Goal: Information Seeking & Learning: Learn about a topic

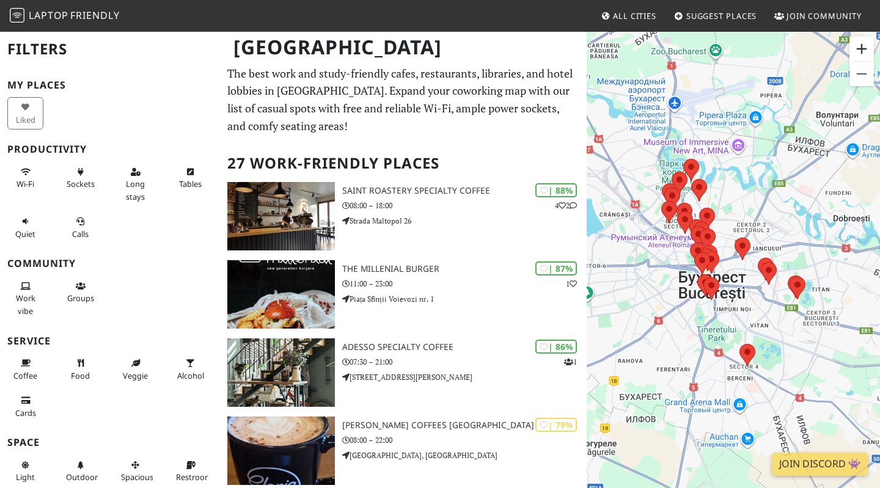
click at [862, 45] on button "Увеличить" at bounding box center [861, 49] width 24 height 24
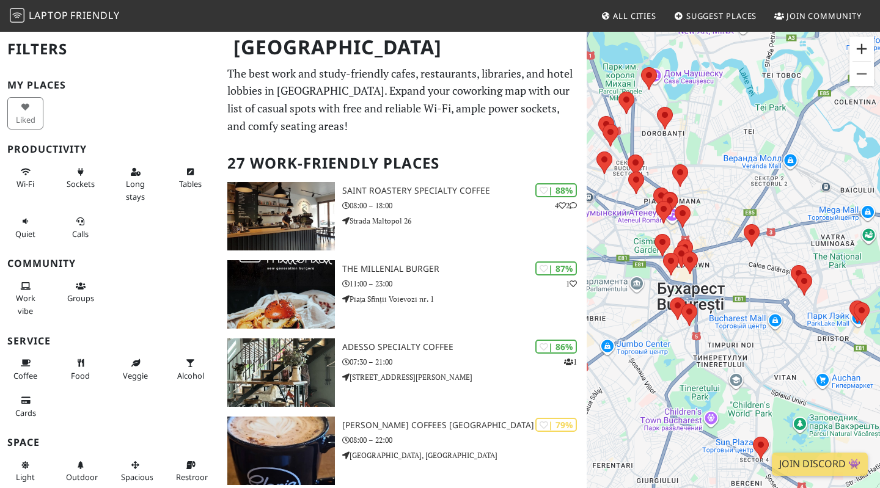
click at [862, 45] on button "Увеличить" at bounding box center [861, 49] width 24 height 24
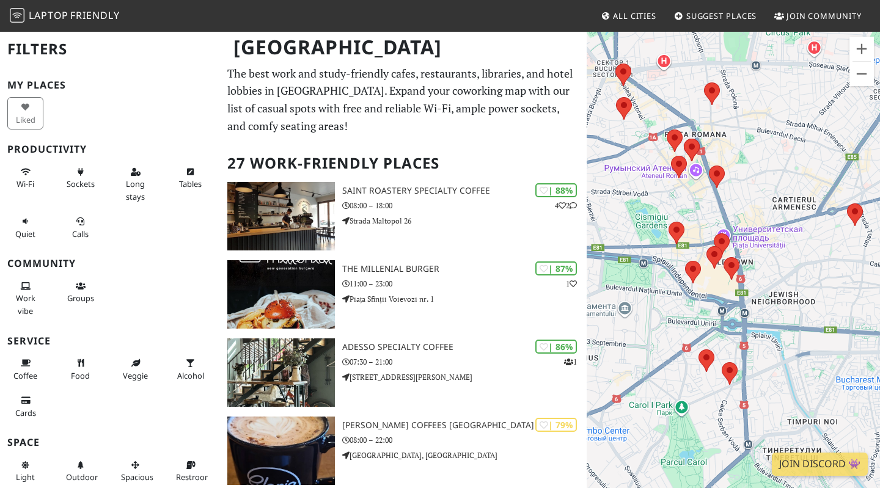
drag, startPoint x: 694, startPoint y: 257, endPoint x: 781, endPoint y: 262, distance: 86.9
click at [782, 262] on div "Для навигации используйте клавиши со стрелками." at bounding box center [733, 275] width 293 height 488
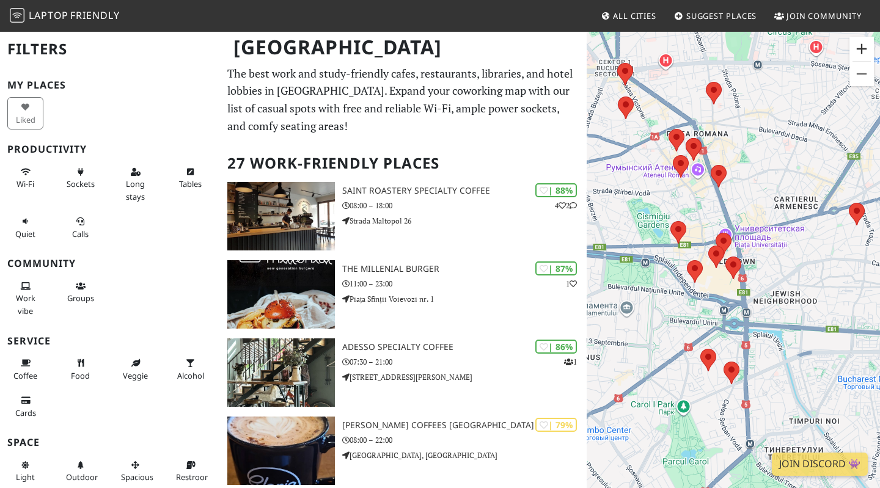
click at [857, 49] on button "Увеличить" at bounding box center [861, 49] width 24 height 24
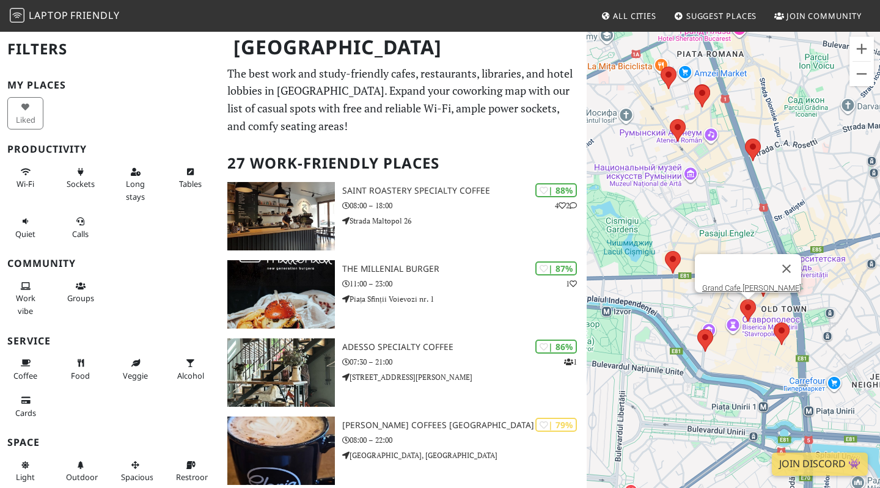
click at [740, 299] on area at bounding box center [740, 299] width 0 height 0
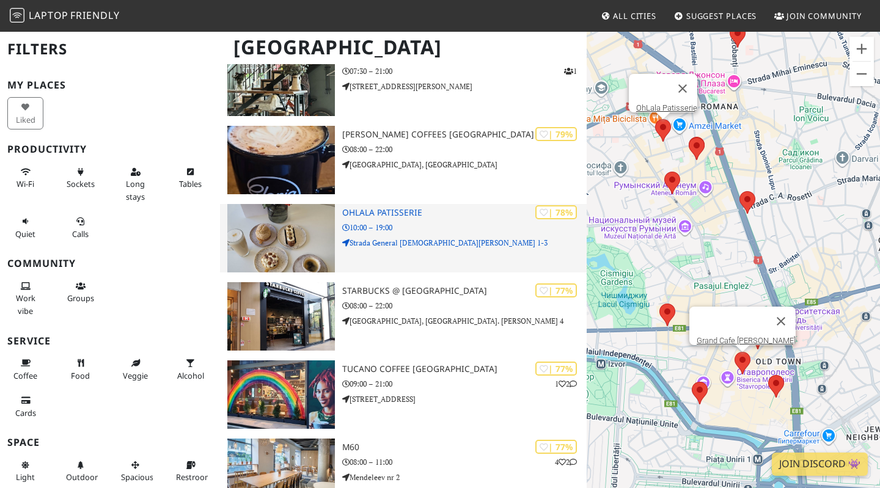
scroll to position [292, 0]
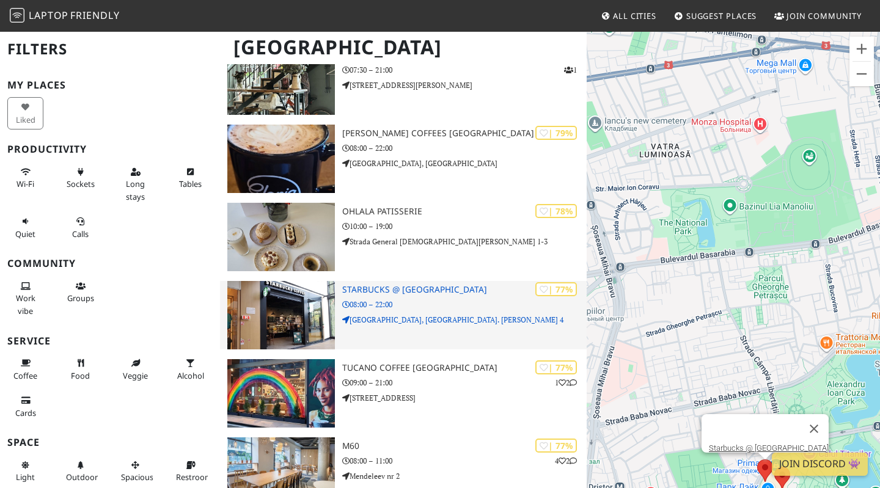
click at [468, 295] on h3 "Starbucks @ ParkLake Shopping Center" at bounding box center [464, 290] width 244 height 10
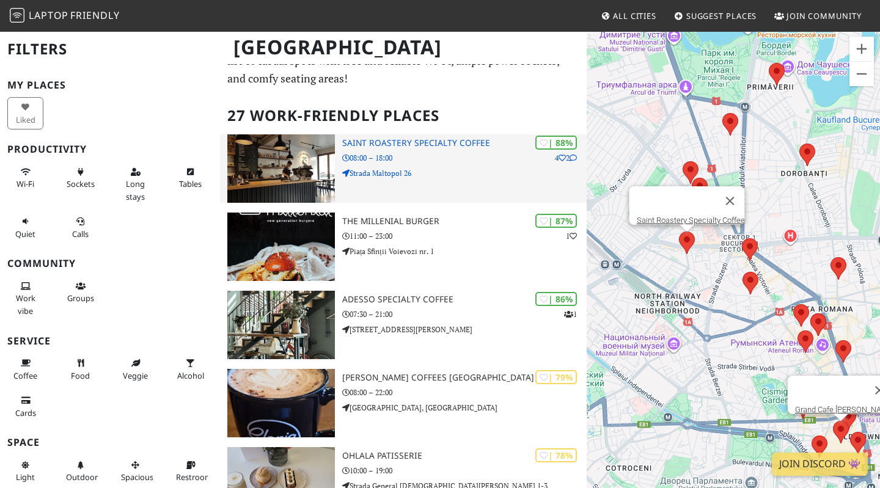
scroll to position [51, 0]
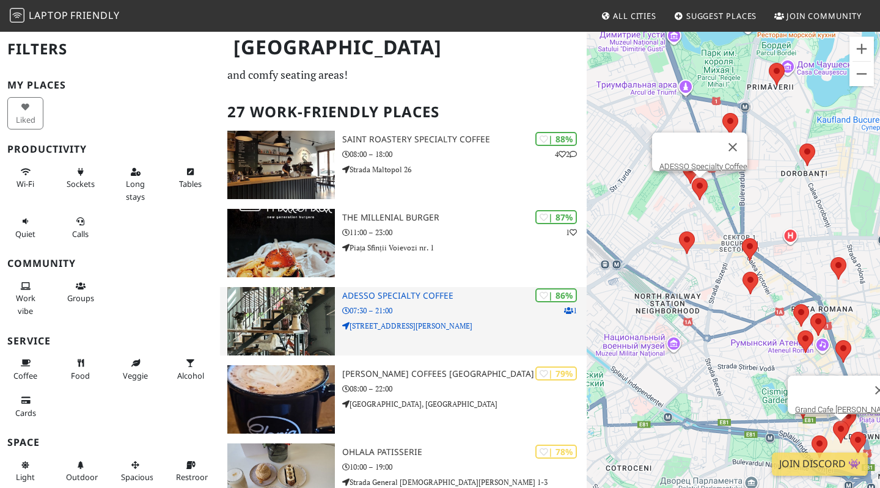
click at [425, 300] on h3 "ADESSO Specialty Coffee" at bounding box center [464, 296] width 244 height 10
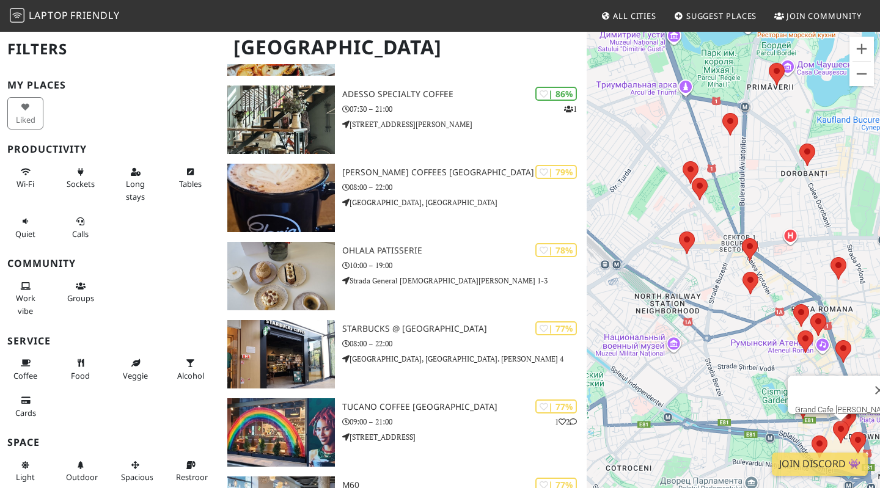
scroll to position [254, 0]
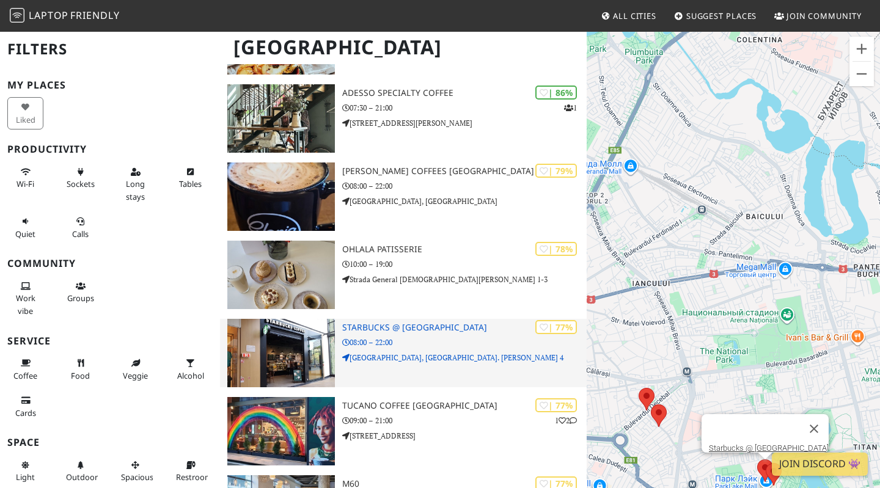
click at [412, 345] on p "08:00 – 22:00" at bounding box center [464, 343] width 244 height 12
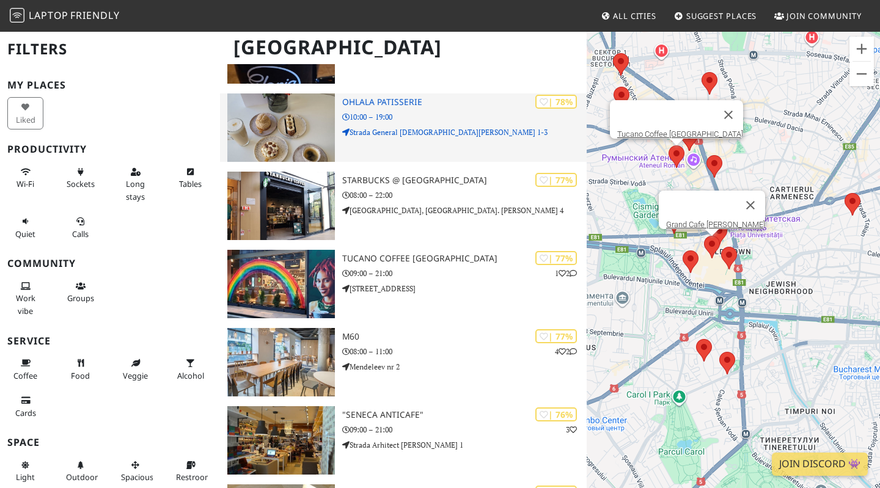
scroll to position [403, 0]
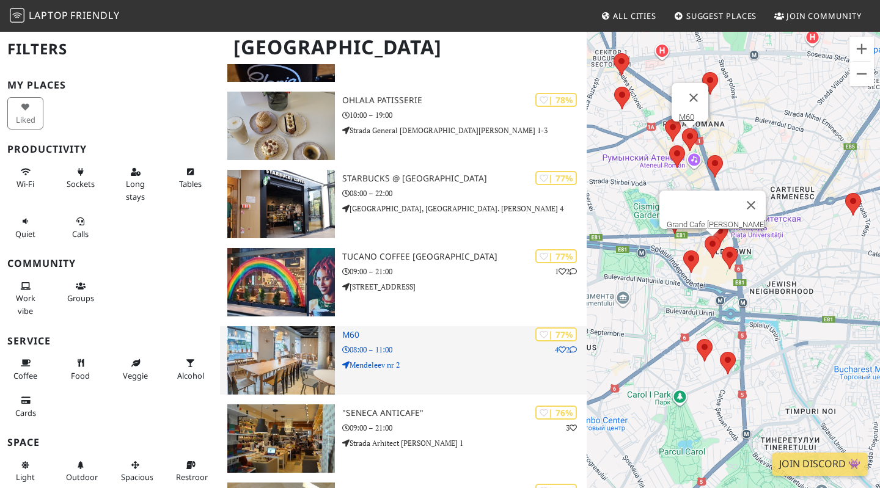
click at [419, 352] on p "08:00 – 11:00" at bounding box center [464, 350] width 244 height 12
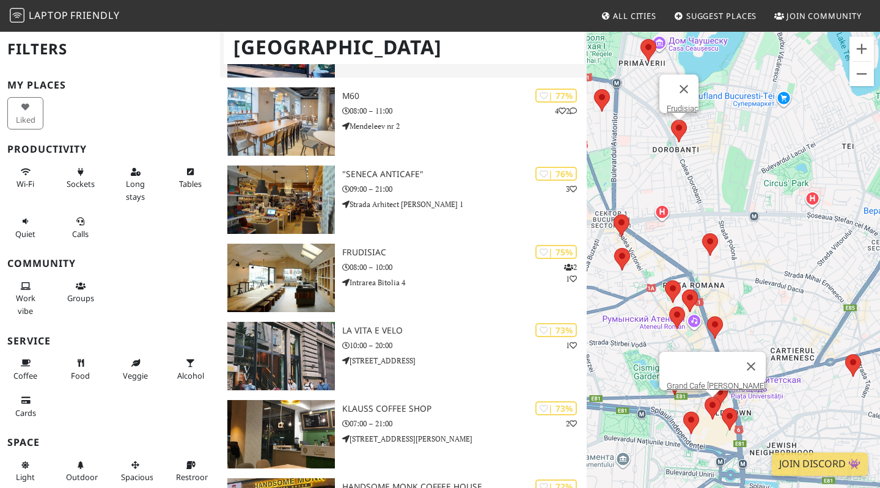
scroll to position [644, 0]
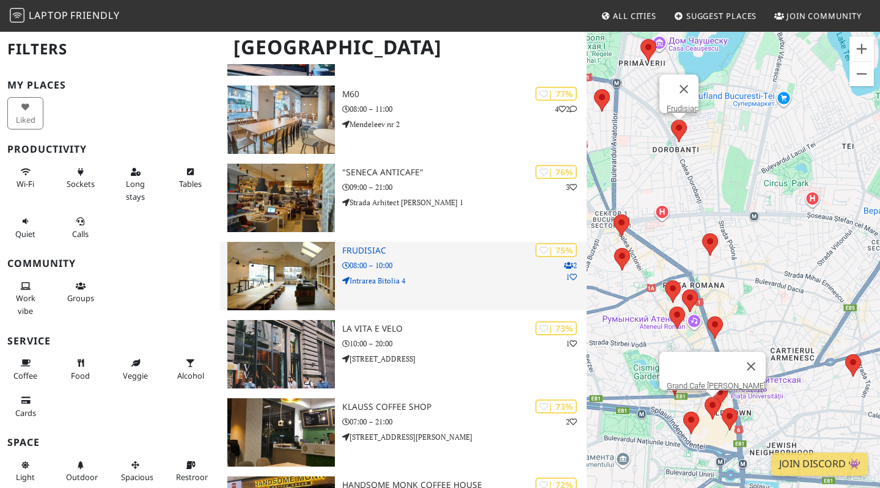
click at [362, 282] on p "Intrarea Bitolia 4" at bounding box center [464, 281] width 244 height 12
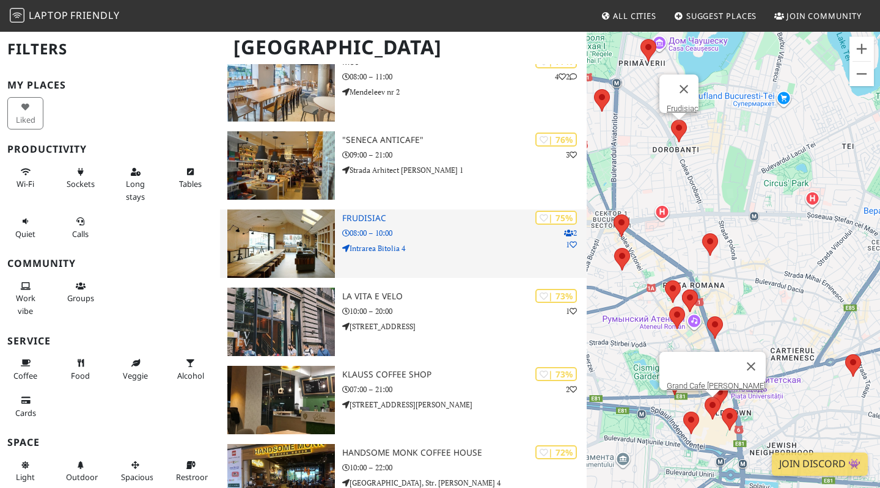
scroll to position [683, 0]
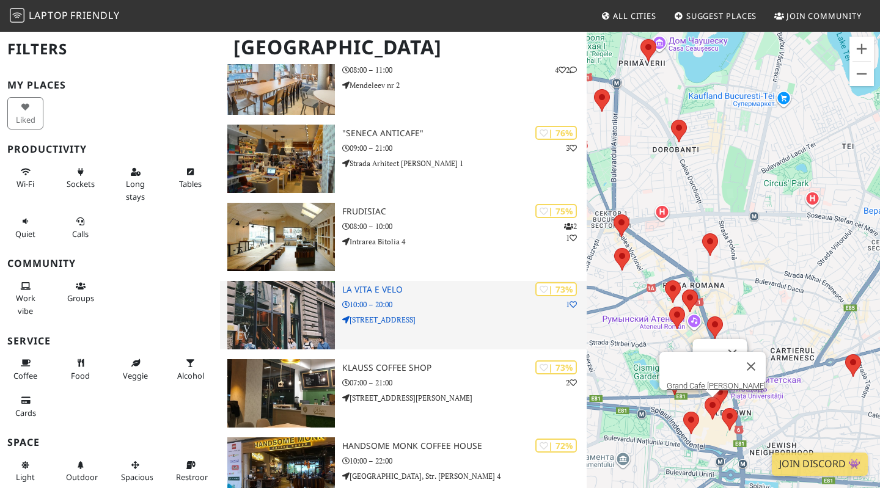
click at [429, 312] on div "| 73% 1 La Vita e Velo 10:00 – 20:00 Strada Ion Ghica 4" at bounding box center [464, 315] width 244 height 68
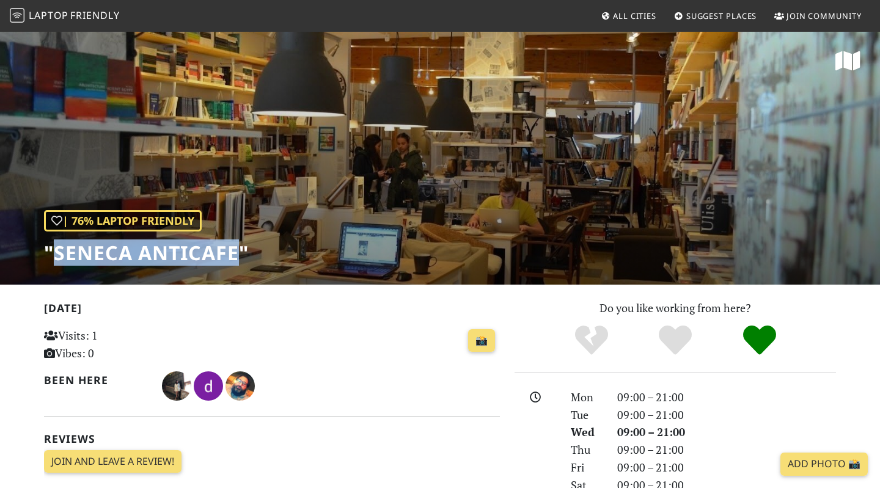
drag, startPoint x: 238, startPoint y: 254, endPoint x: 57, endPoint y: 244, distance: 181.2
click at [57, 244] on h1 ""Seneca Anticafe"" at bounding box center [146, 252] width 205 height 23
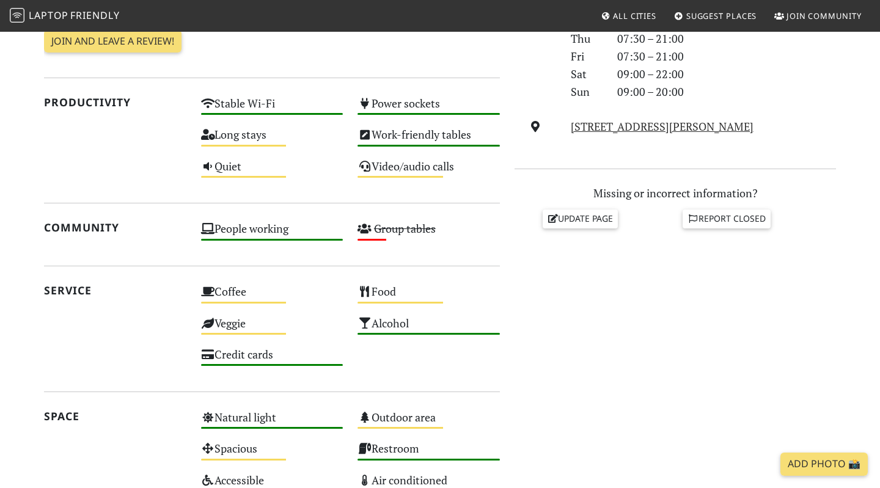
scroll to position [127, 0]
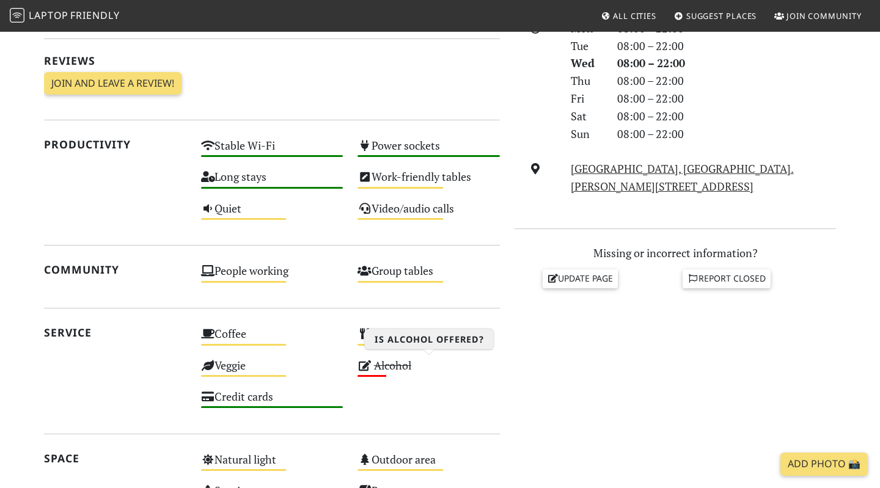
scroll to position [392, 0]
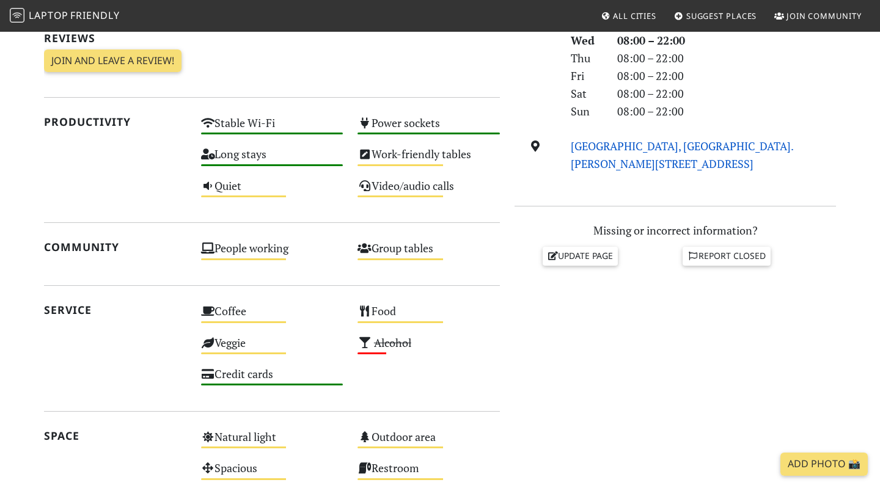
click at [589, 144] on link "Mall Park Lake, Str. Liviu Rebreanu 4, 031787, Bucharest" at bounding box center [682, 155] width 223 height 32
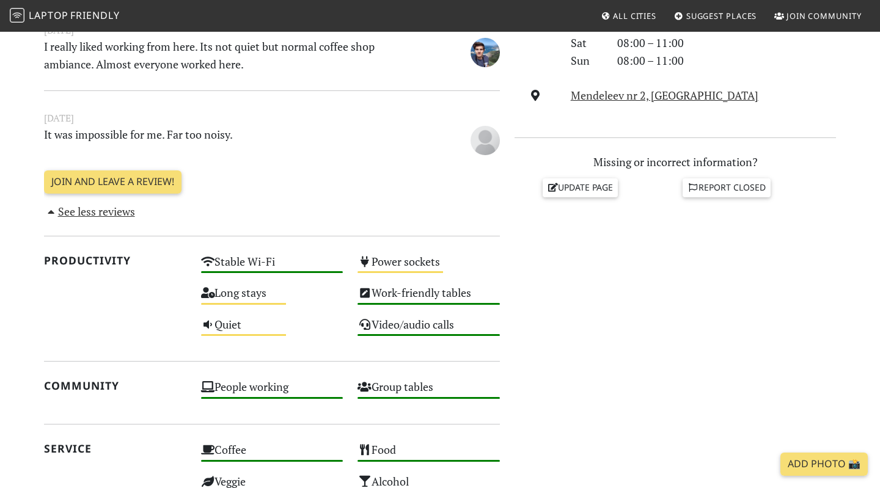
scroll to position [445, 0]
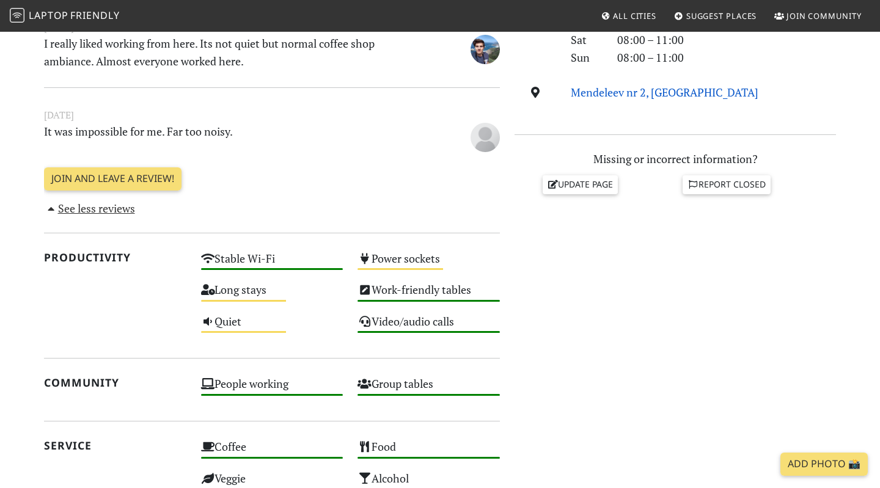
click at [648, 95] on link "Mendeleev nr 2, [GEOGRAPHIC_DATA]" at bounding box center [665, 92] width 188 height 15
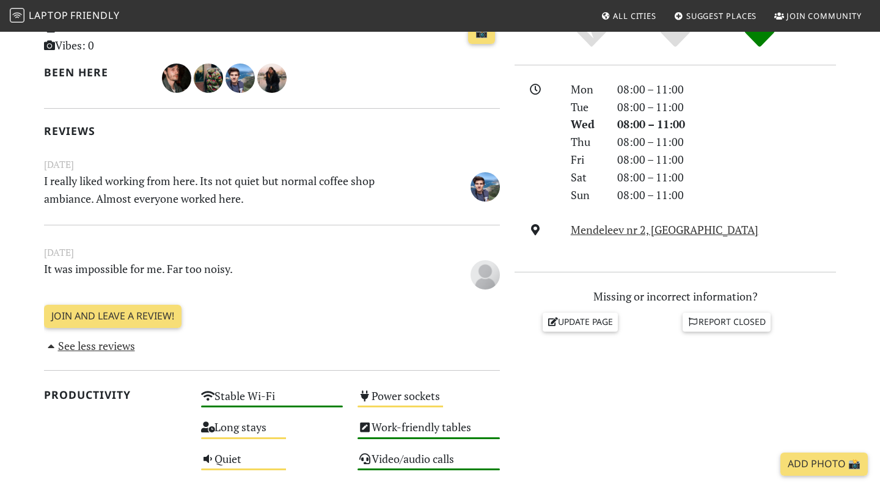
scroll to position [0, 0]
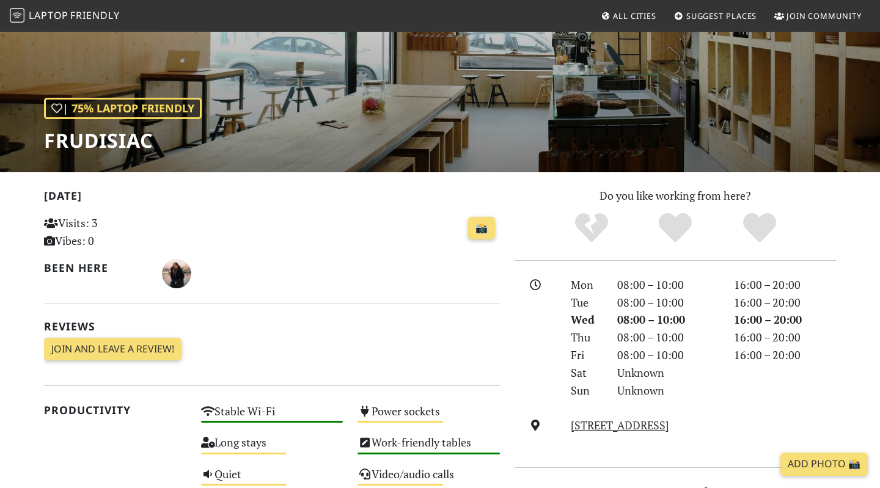
scroll to position [128, 0]
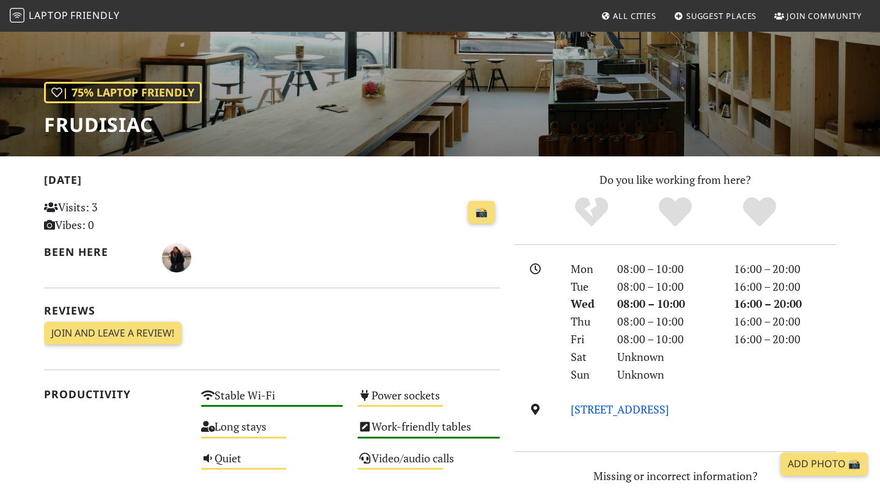
click at [634, 412] on link "Intrarea Bitolia 4, 011677, Bucharest" at bounding box center [620, 409] width 98 height 15
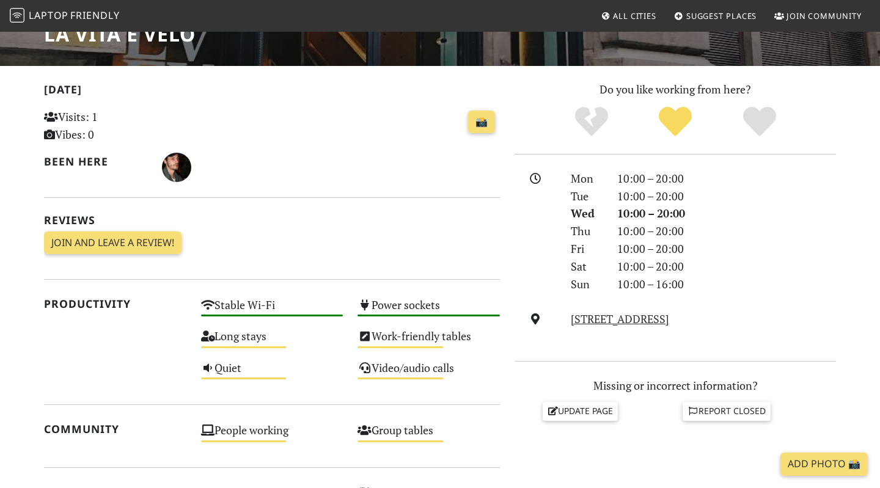
scroll to position [224, 0]
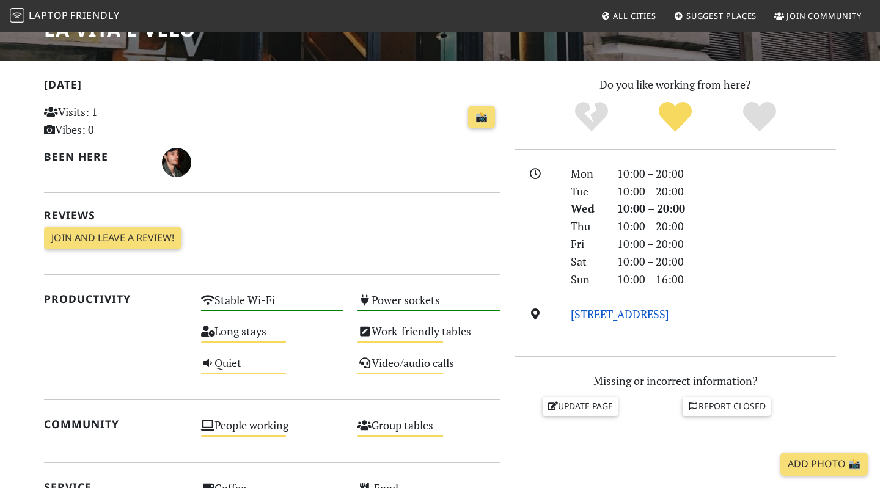
click at [632, 313] on link "[STREET_ADDRESS]" at bounding box center [620, 314] width 98 height 15
